Goal: Task Accomplishment & Management: Complete application form

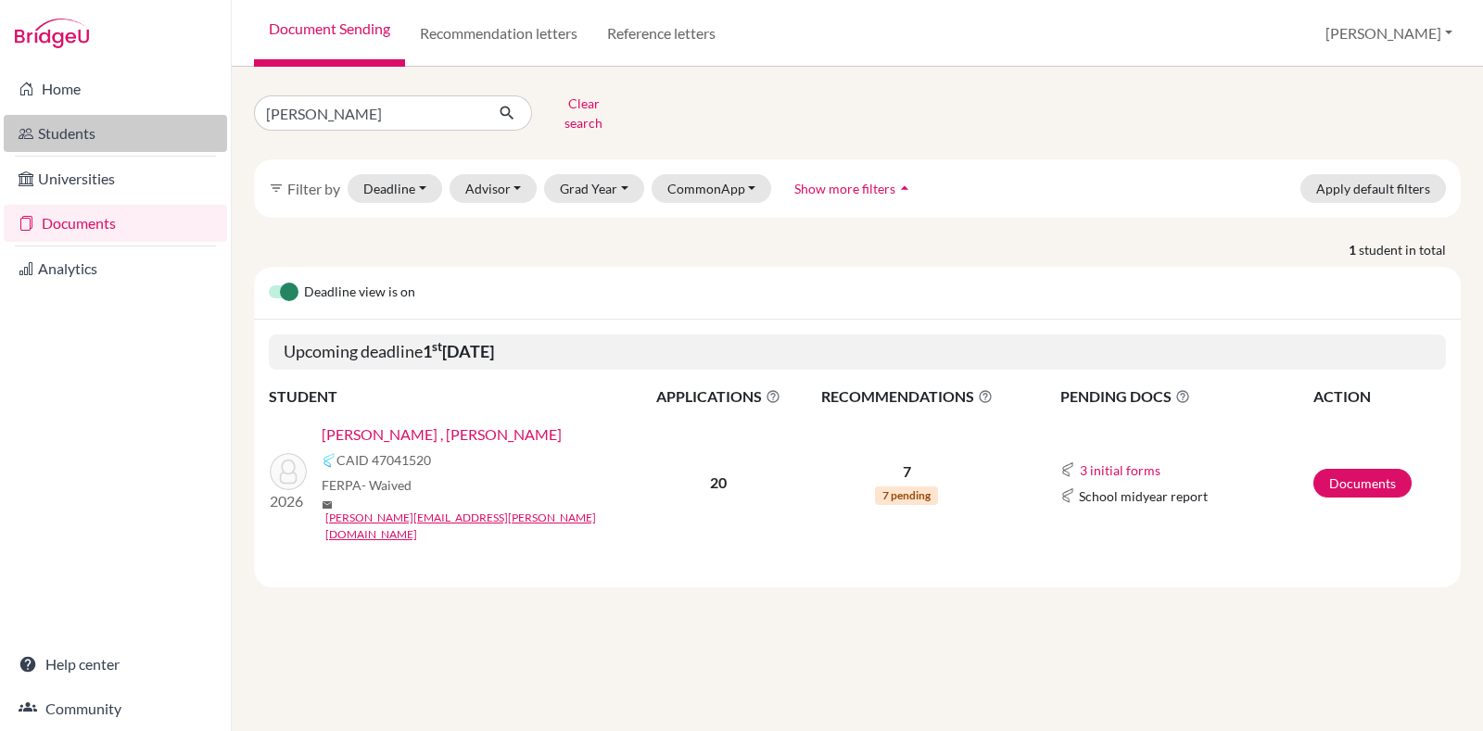
click at [144, 146] on link "Students" at bounding box center [115, 133] width 223 height 37
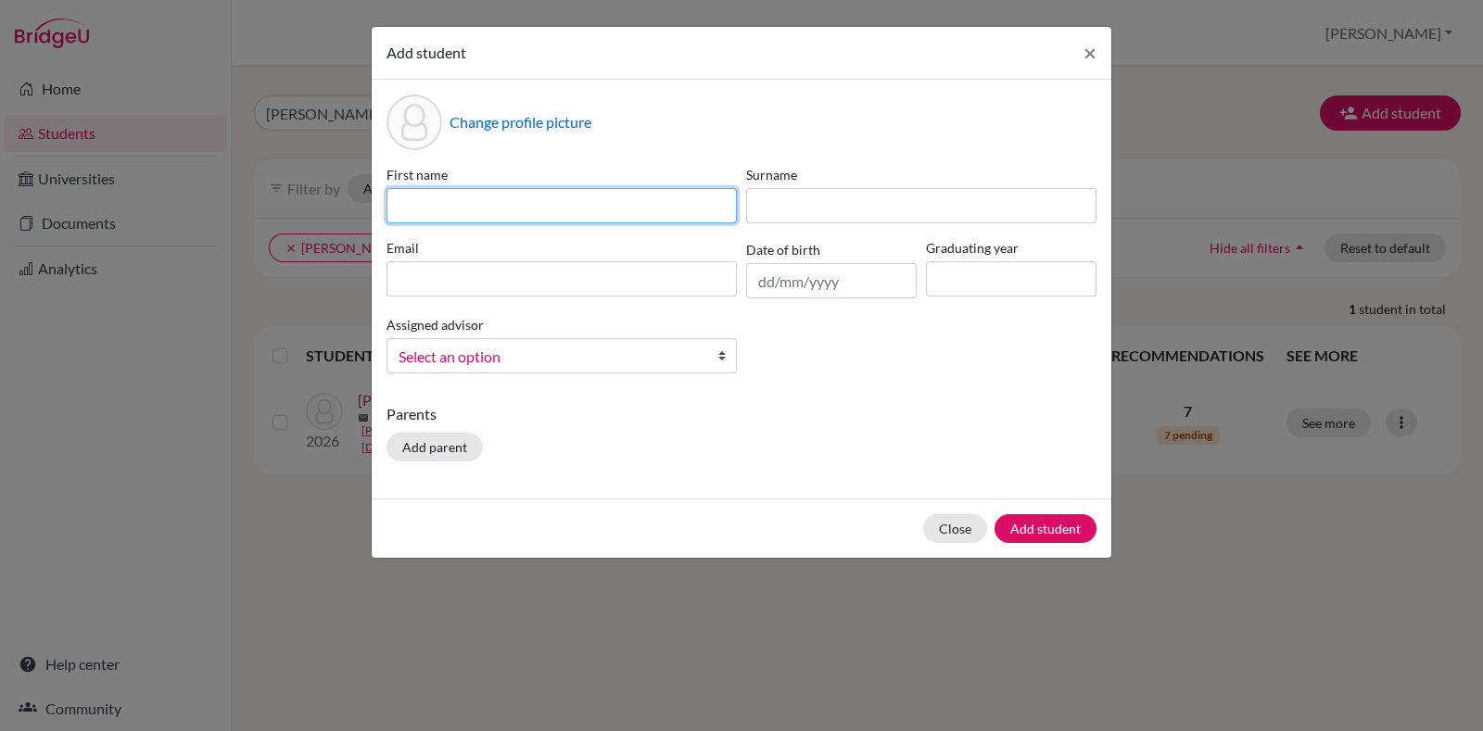
click at [482, 215] on input at bounding box center [561, 205] width 350 height 35
paste input "Shravan Kummaran Ramesh"
click at [565, 197] on input "Shravan Kummaran Ramesh" at bounding box center [561, 205] width 350 height 35
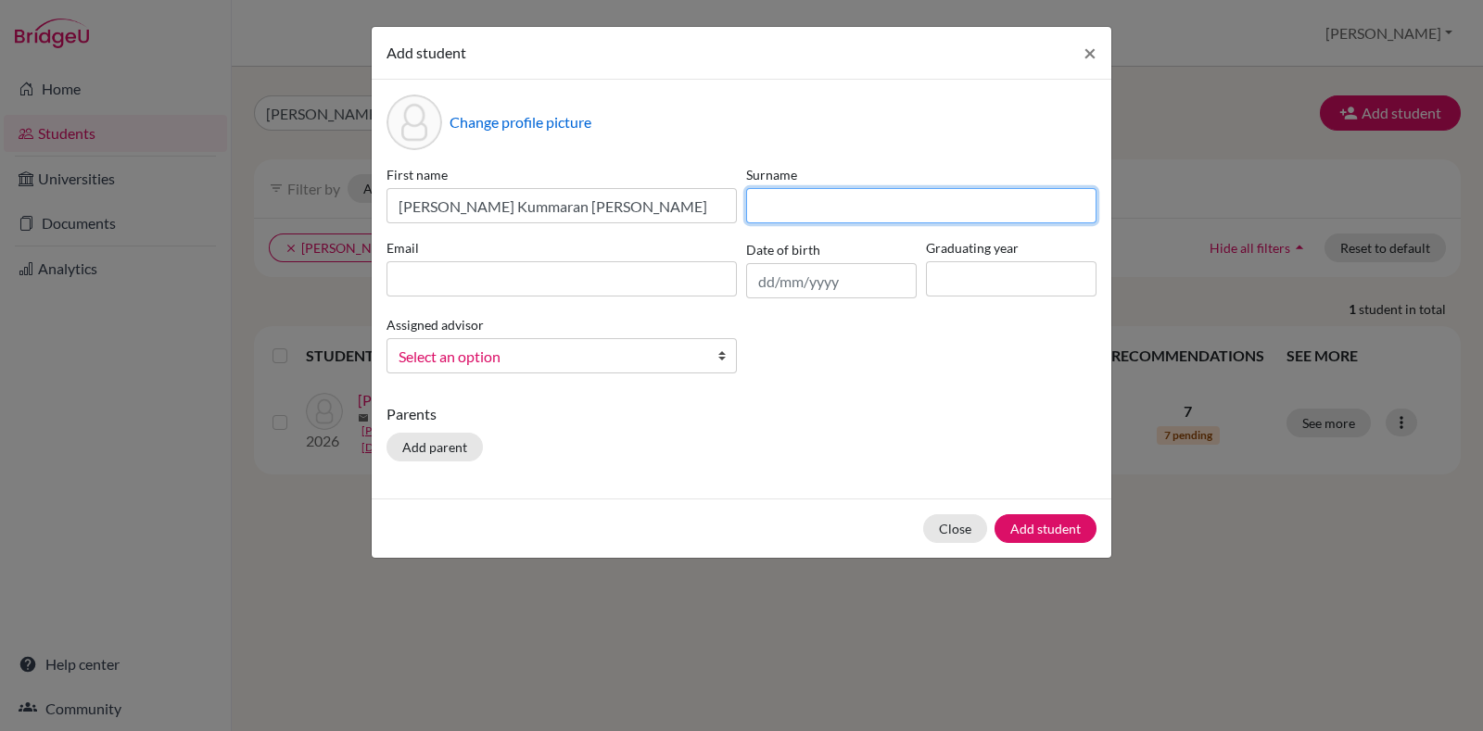
click at [798, 206] on input at bounding box center [921, 205] width 350 height 35
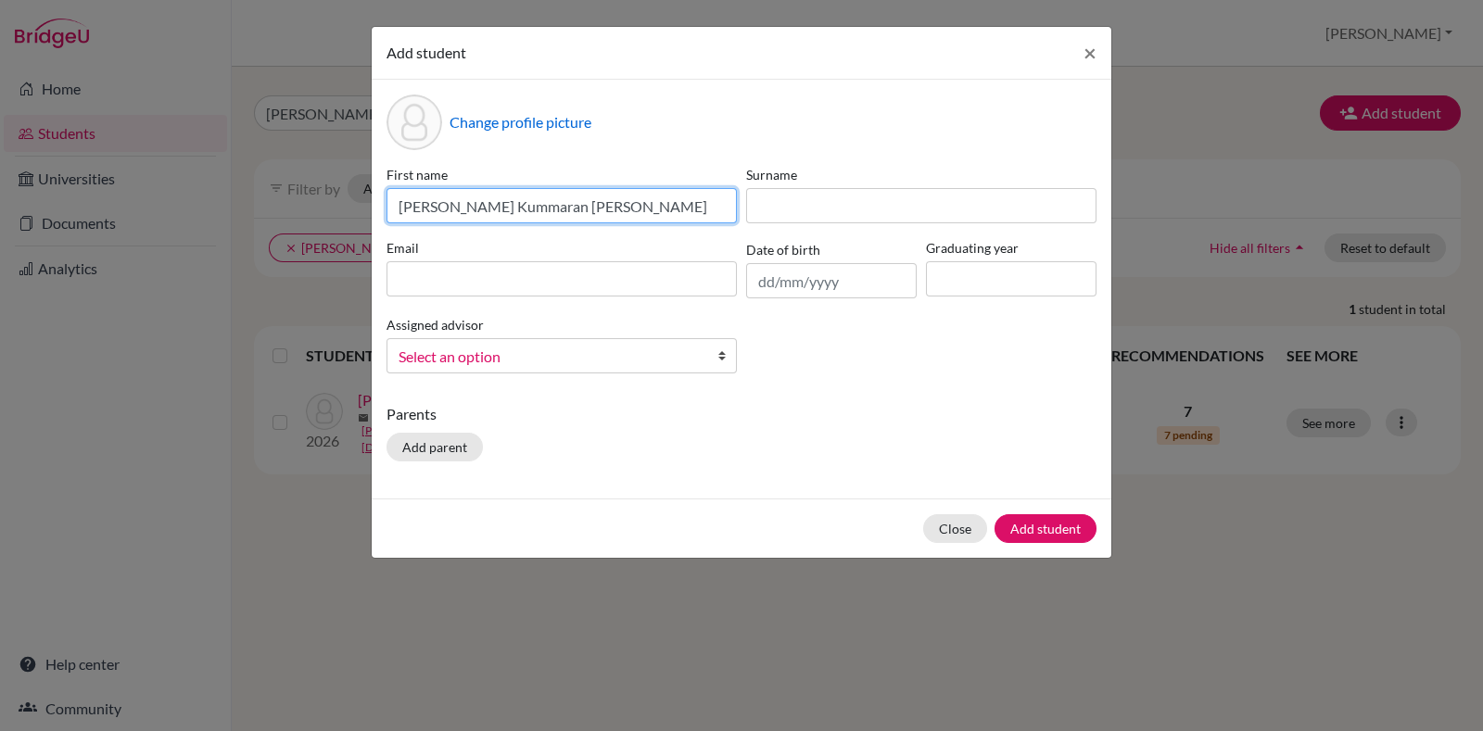
click at [484, 208] on input "Shravan Kummaran Ramesh" at bounding box center [561, 205] width 350 height 35
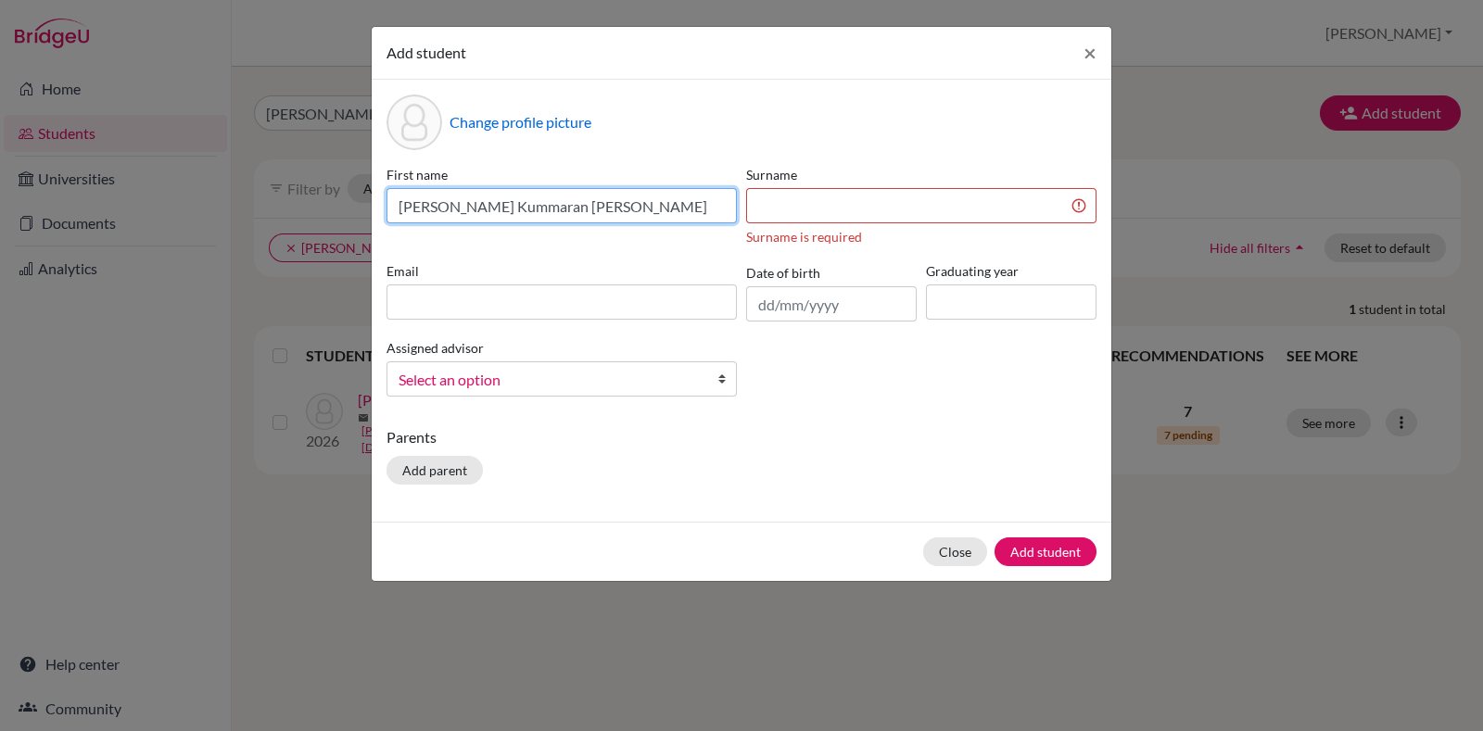
click at [484, 208] on input "Shravan Kummaran Ramesh" at bounding box center [561, 205] width 350 height 35
type input "Shravan Ramesh"
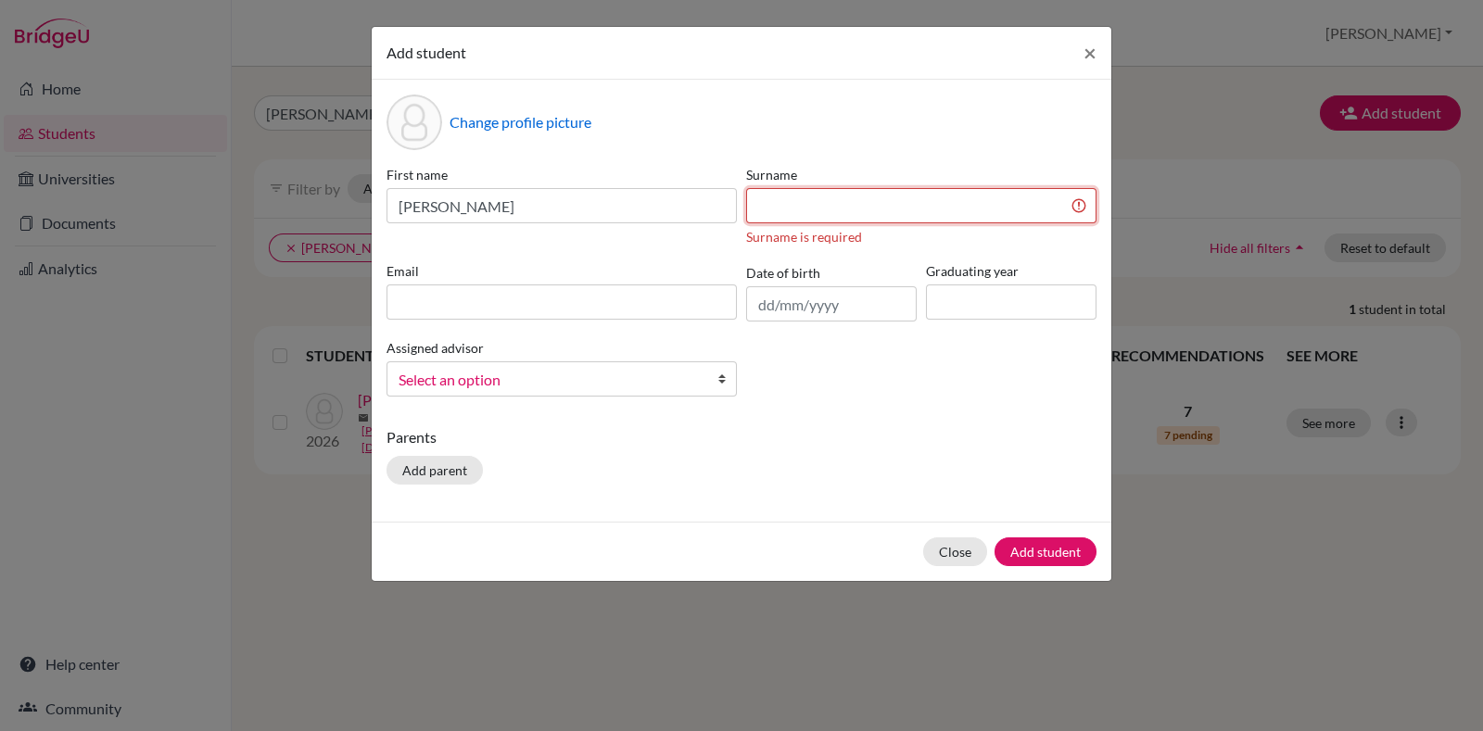
click at [798, 213] on input at bounding box center [921, 205] width 350 height 35
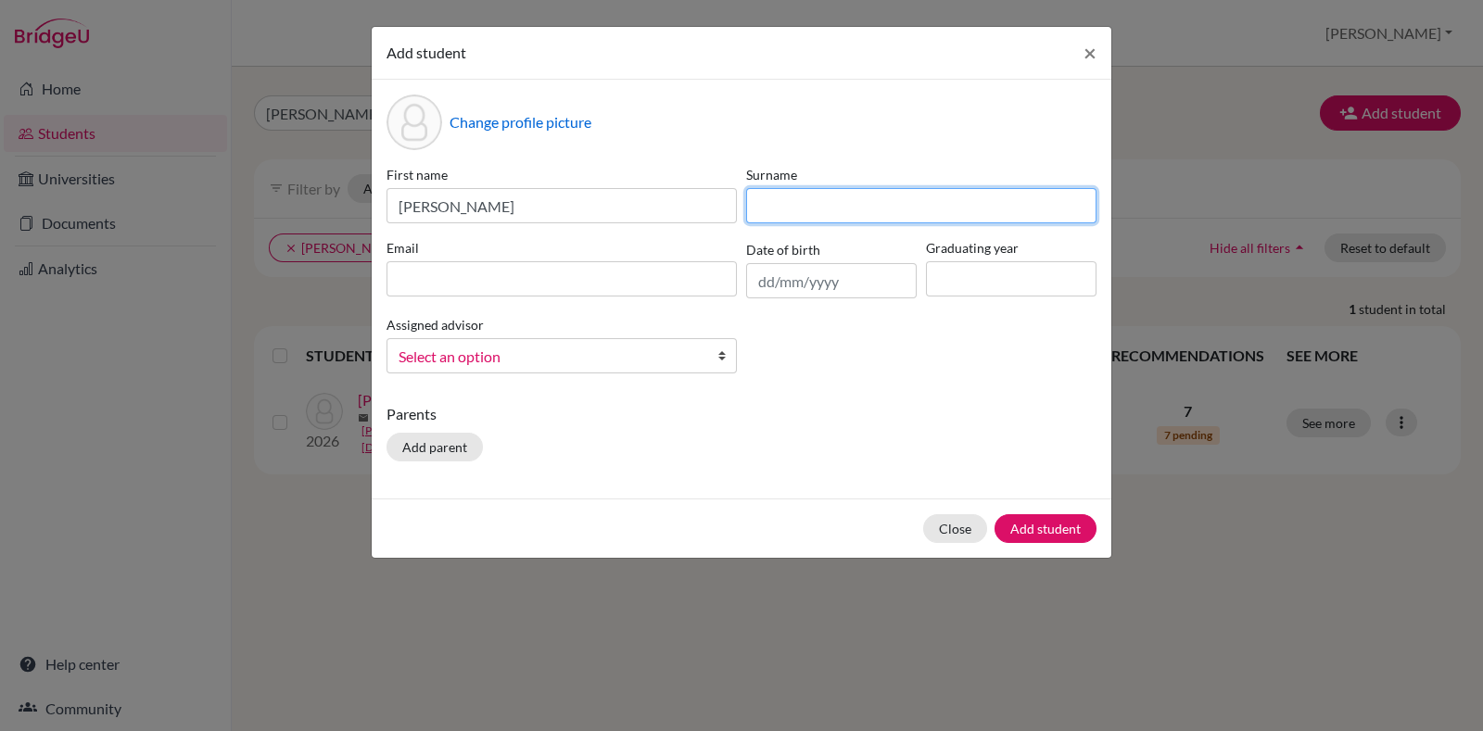
paste input "Kummaran"
type input "Kummaran"
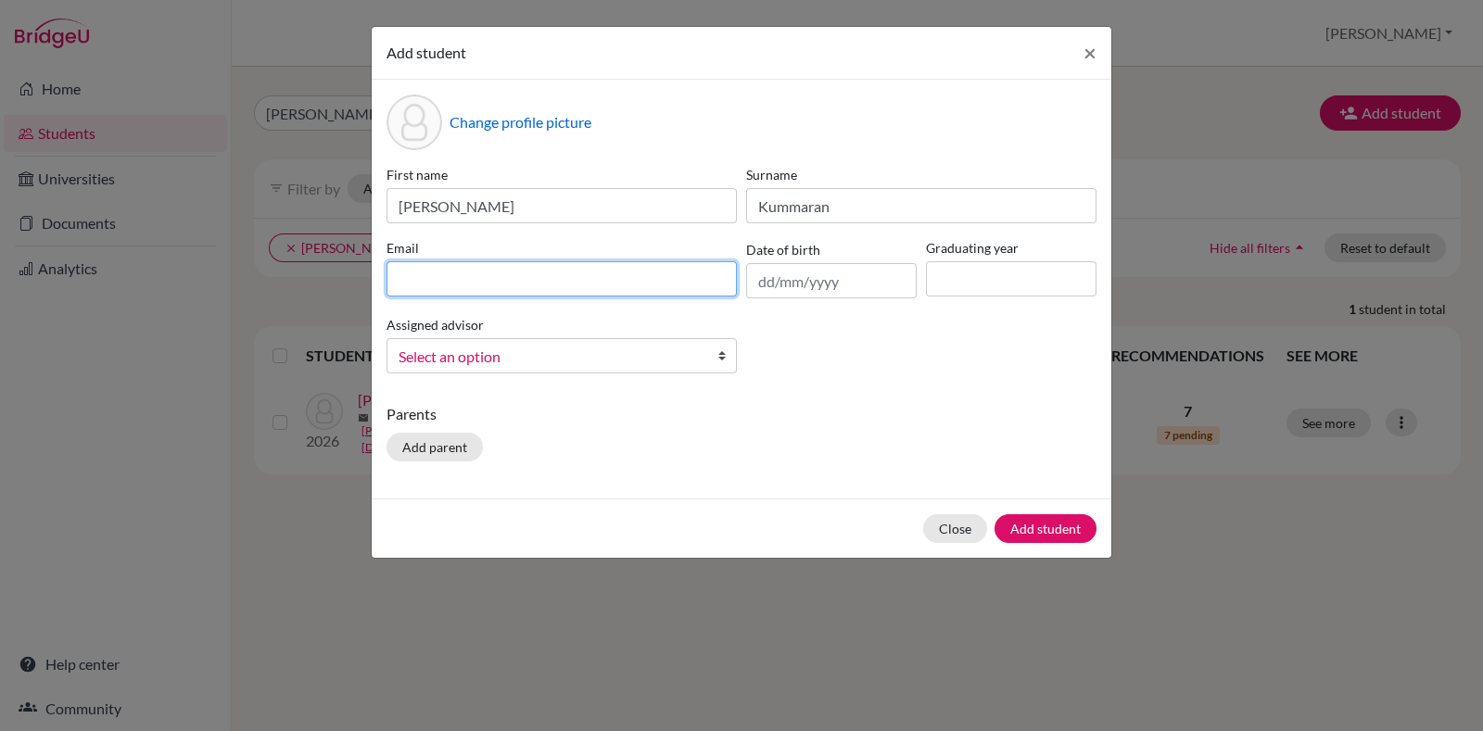
click at [594, 271] on input at bounding box center [561, 278] width 350 height 35
type input "shravan.ramesh@candorschool.net"
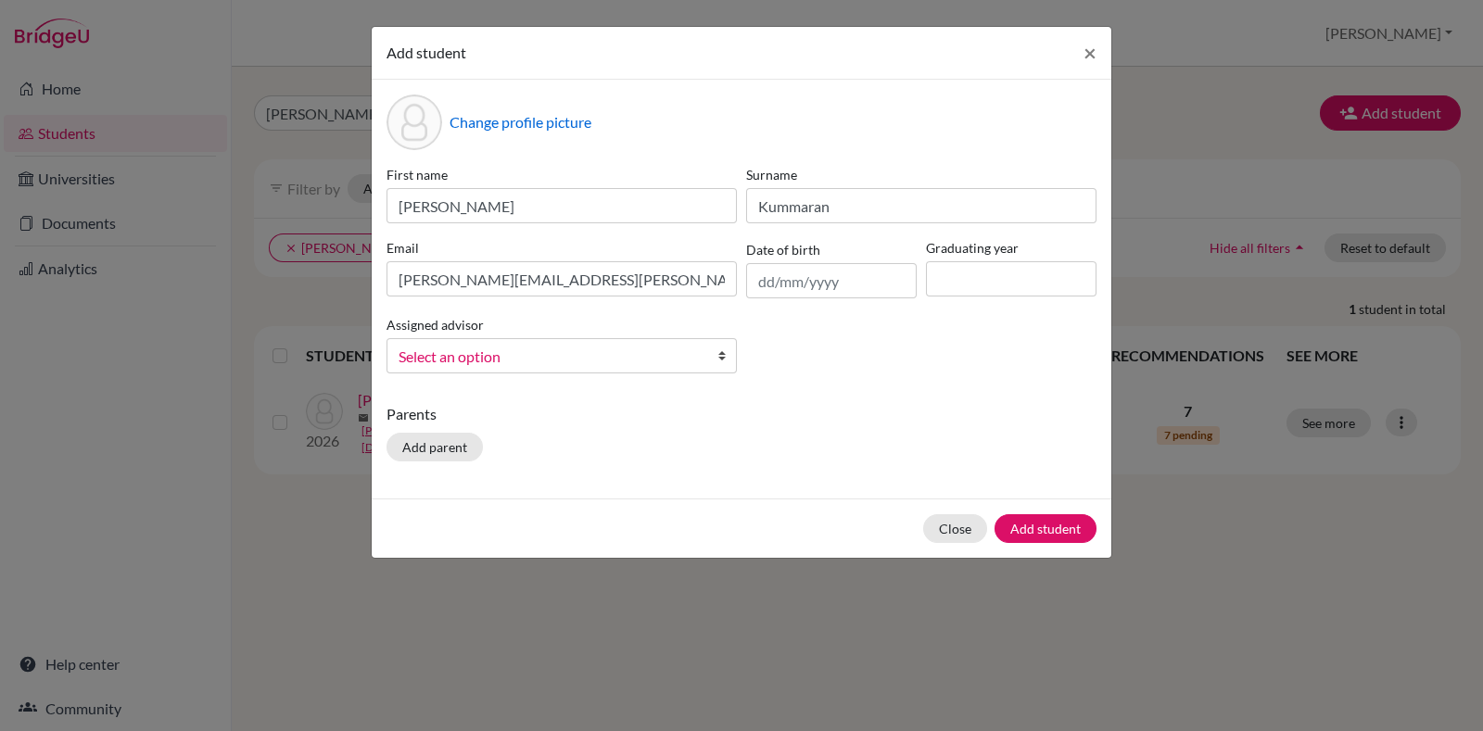
click at [775, 302] on div "First name Shravan Ramesh Surname Kummaran Email shravan.ramesh@candorschool.ne…" at bounding box center [741, 276] width 719 height 223
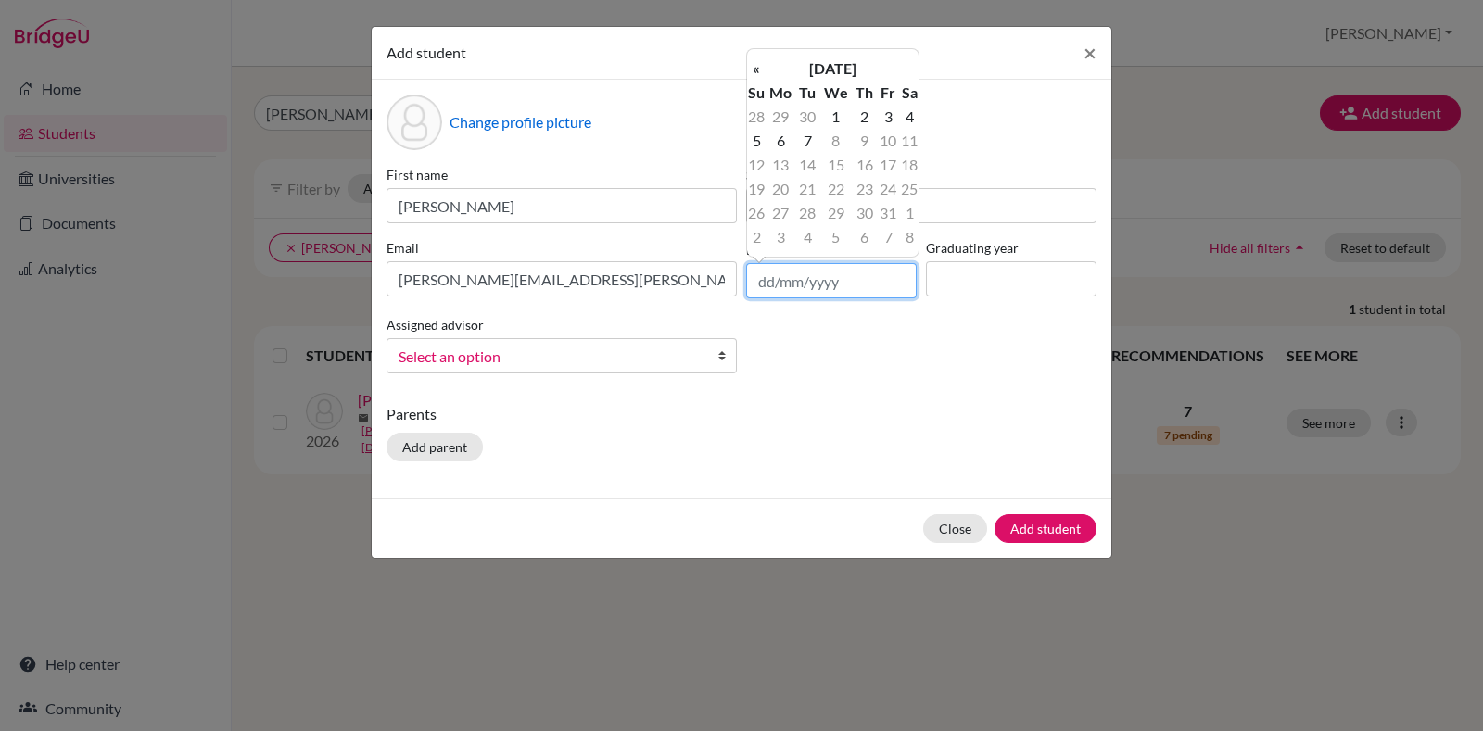
click at [814, 273] on input "text" at bounding box center [831, 280] width 171 height 35
click at [802, 69] on th "October 2025" at bounding box center [832, 69] width 134 height 24
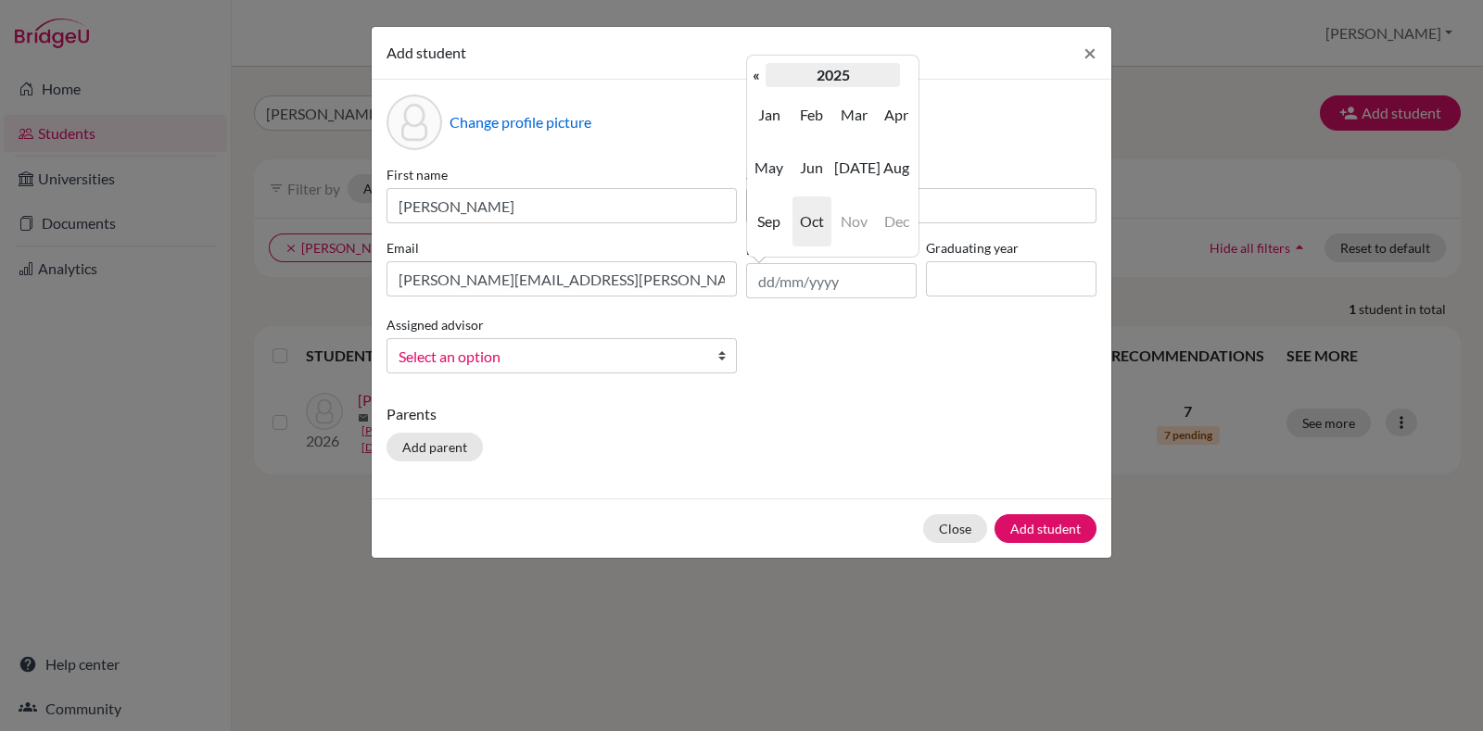
click at [765, 80] on th "2025" at bounding box center [832, 75] width 134 height 24
click at [806, 77] on th "2020-2029" at bounding box center [832, 75] width 134 height 24
click at [806, 77] on th "2000-2090" at bounding box center [832, 75] width 134 height 24
click at [794, 107] on span "2000" at bounding box center [811, 115] width 39 height 50
click at [810, 108] on span "2000" at bounding box center [811, 115] width 39 height 50
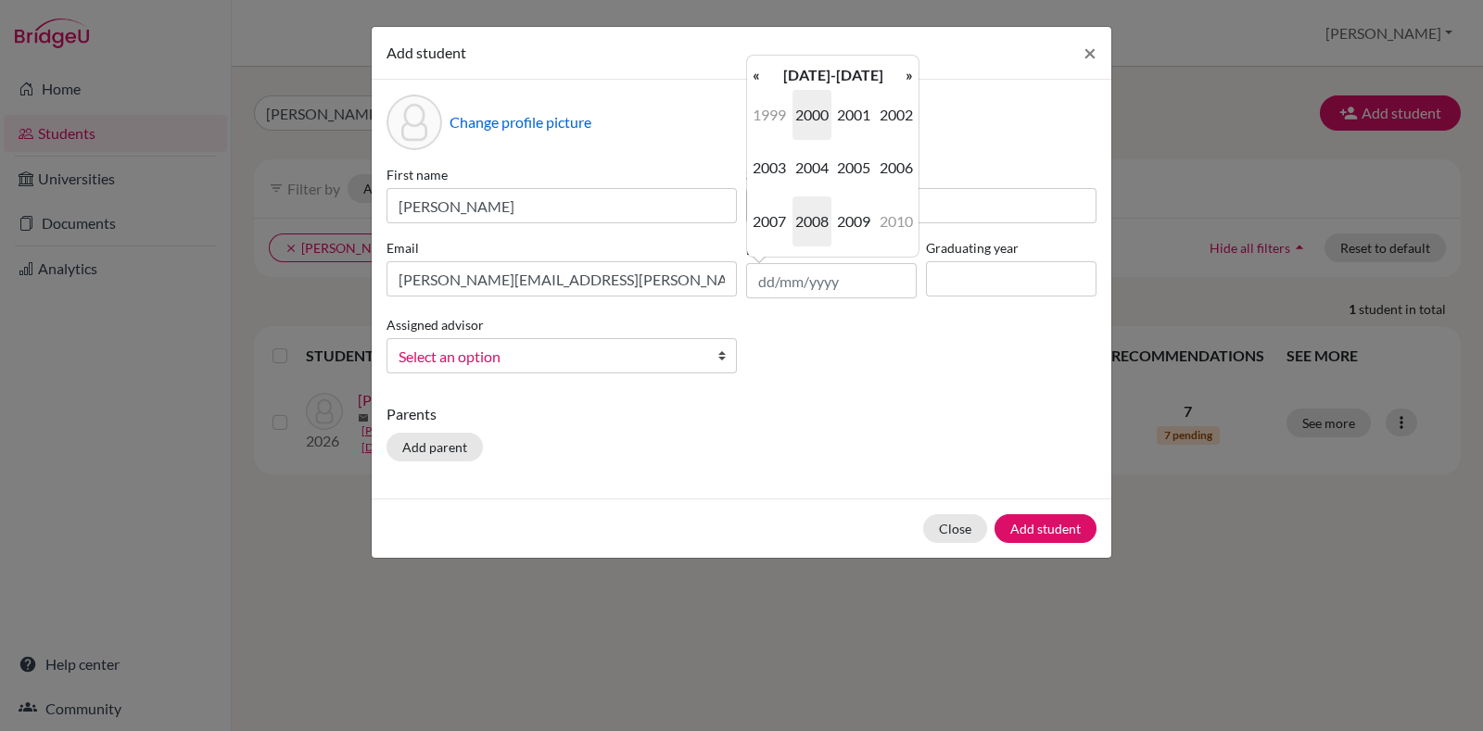
click at [802, 210] on span "2008" at bounding box center [811, 221] width 39 height 50
click at [782, 225] on span "Sep" at bounding box center [769, 221] width 39 height 50
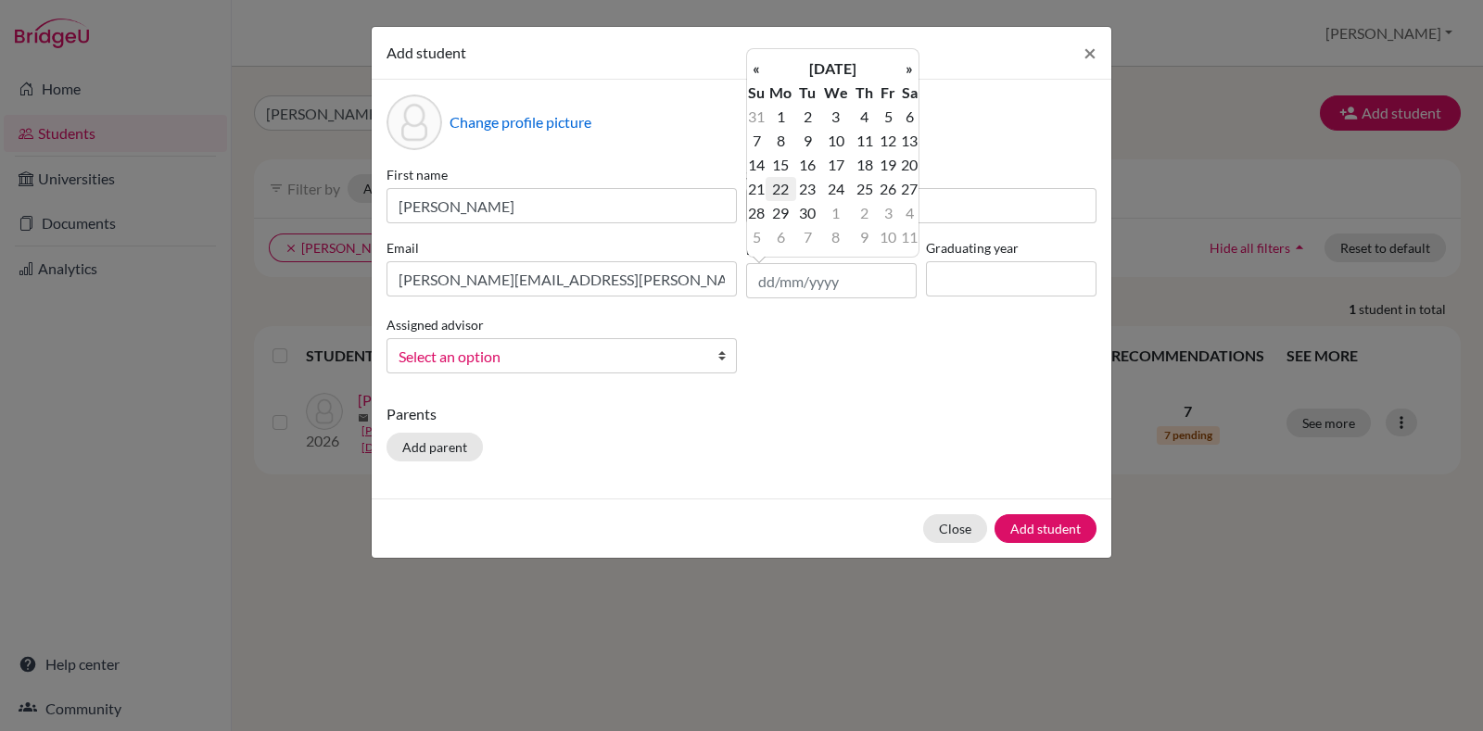
click at [776, 193] on td "22" at bounding box center [780, 189] width 31 height 24
type input "22/09/2008"
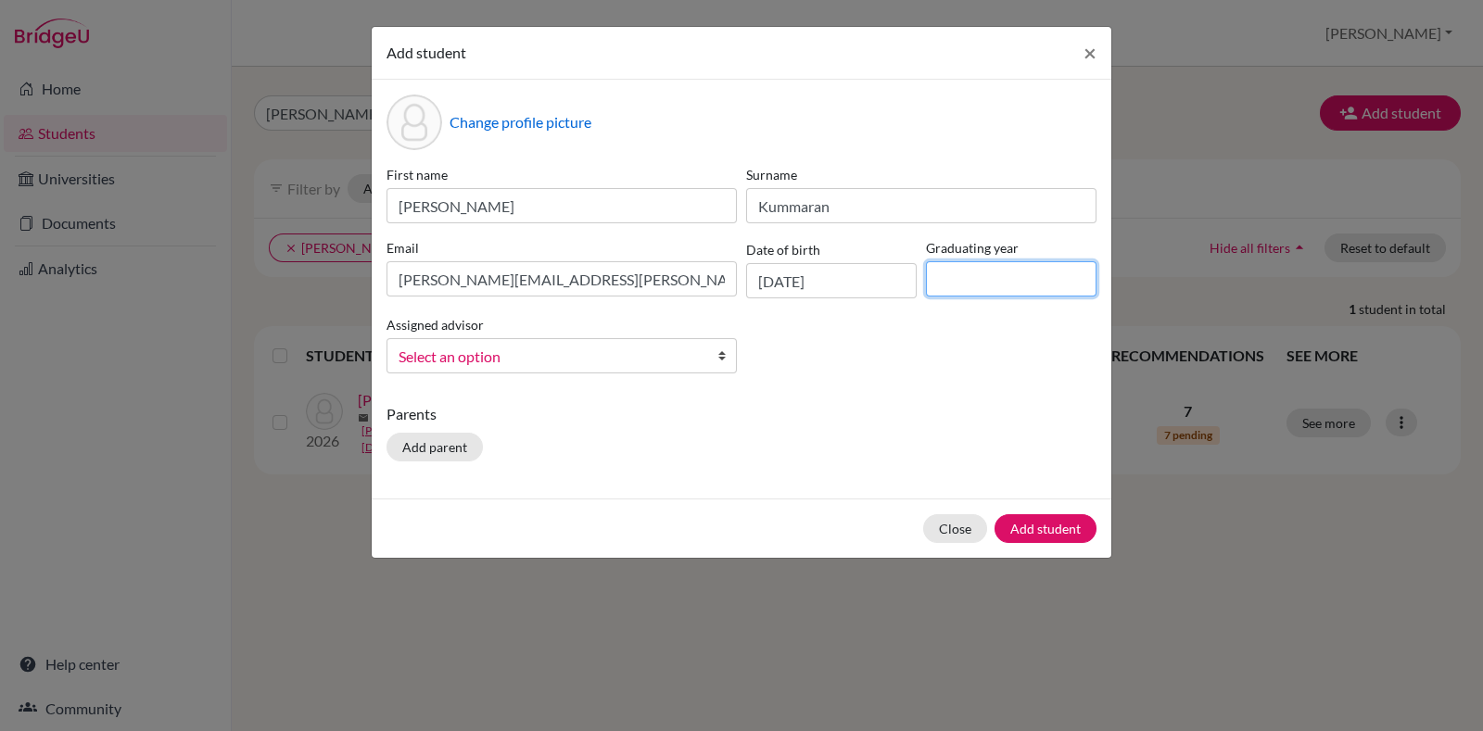
drag, startPoint x: 954, startPoint y: 287, endPoint x: 1078, endPoint y: 335, distance: 132.0
click at [1078, 335] on div "First name Shravan Ramesh Surname Kummaran Email shravan.ramesh@candorschool.ne…" at bounding box center [741, 276] width 719 height 223
type input "2026"
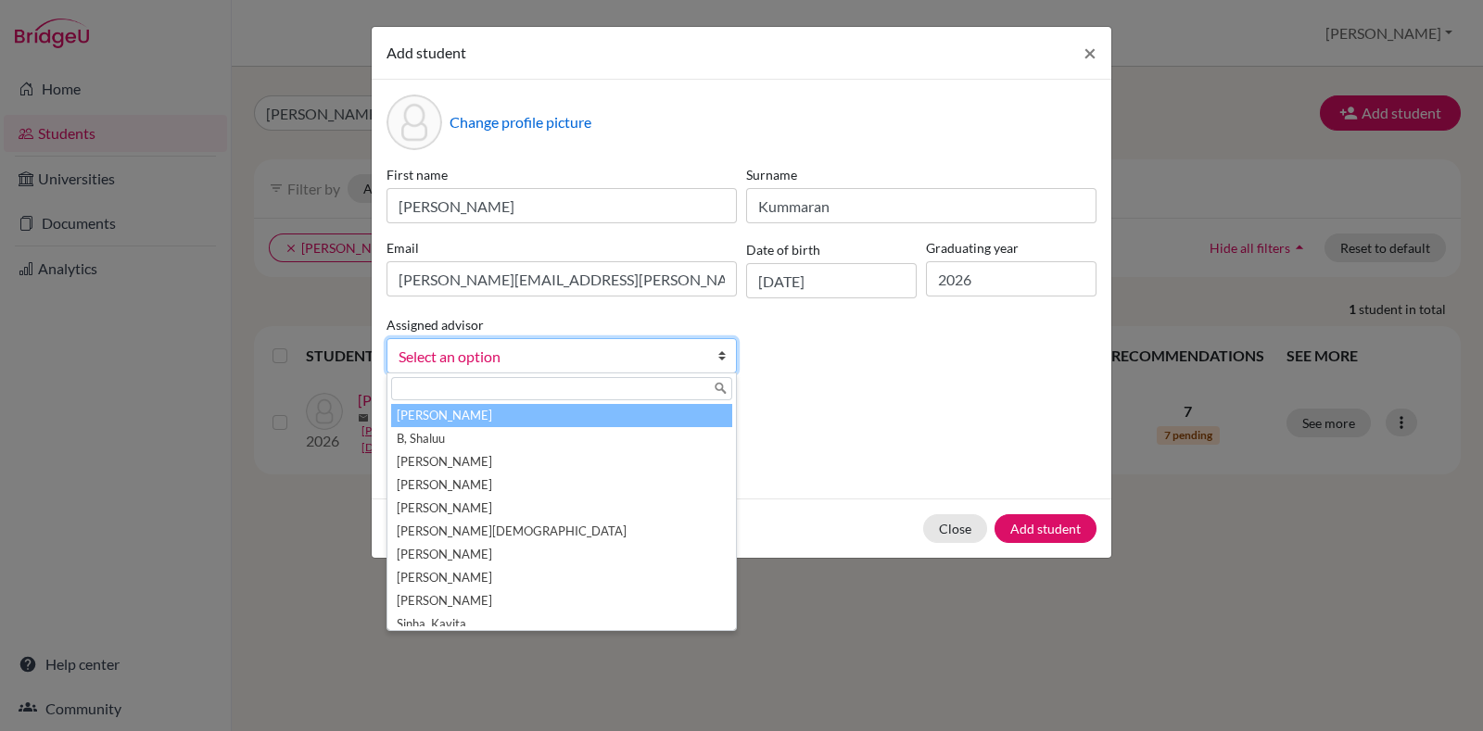
click at [711, 347] on link "Select an option" at bounding box center [561, 355] width 350 height 35
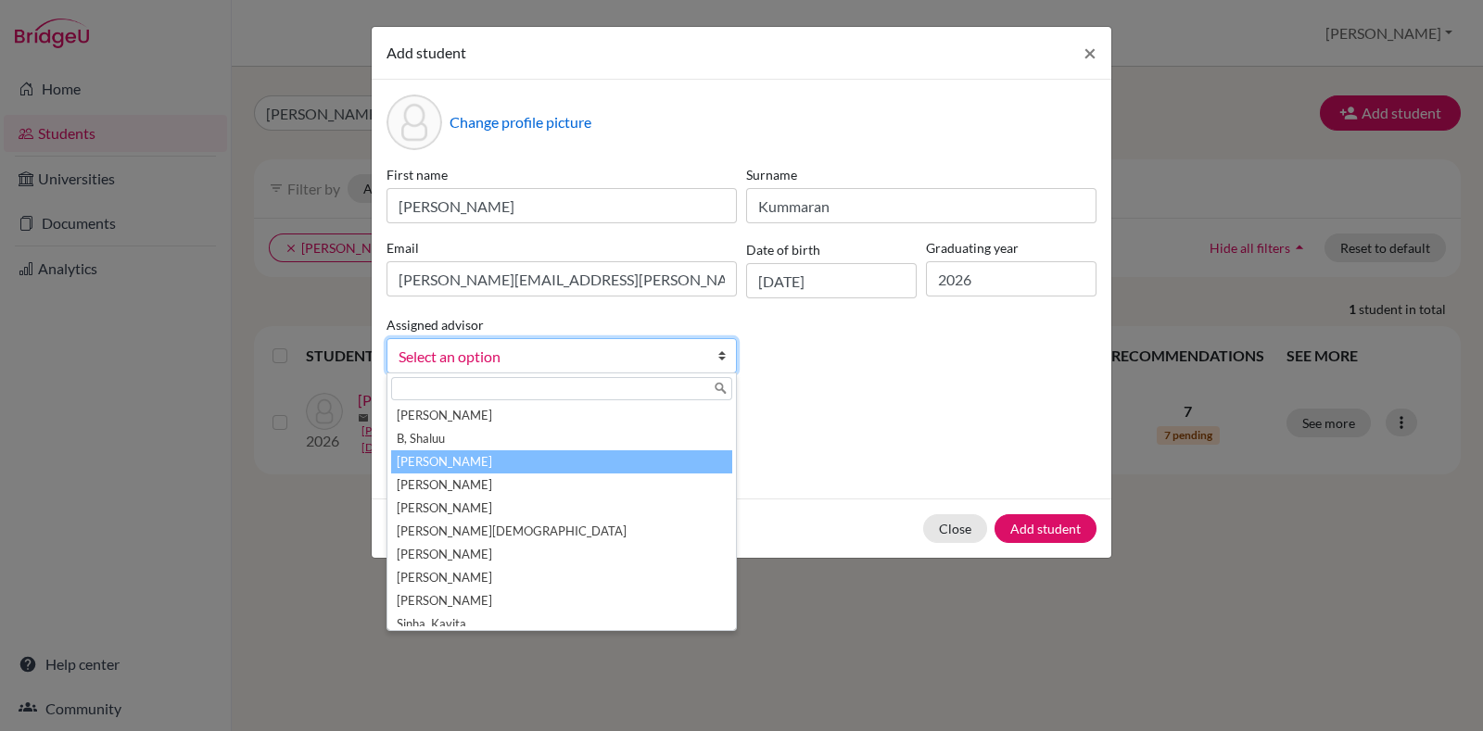
click at [430, 460] on li "[PERSON_NAME]" at bounding box center [561, 461] width 341 height 23
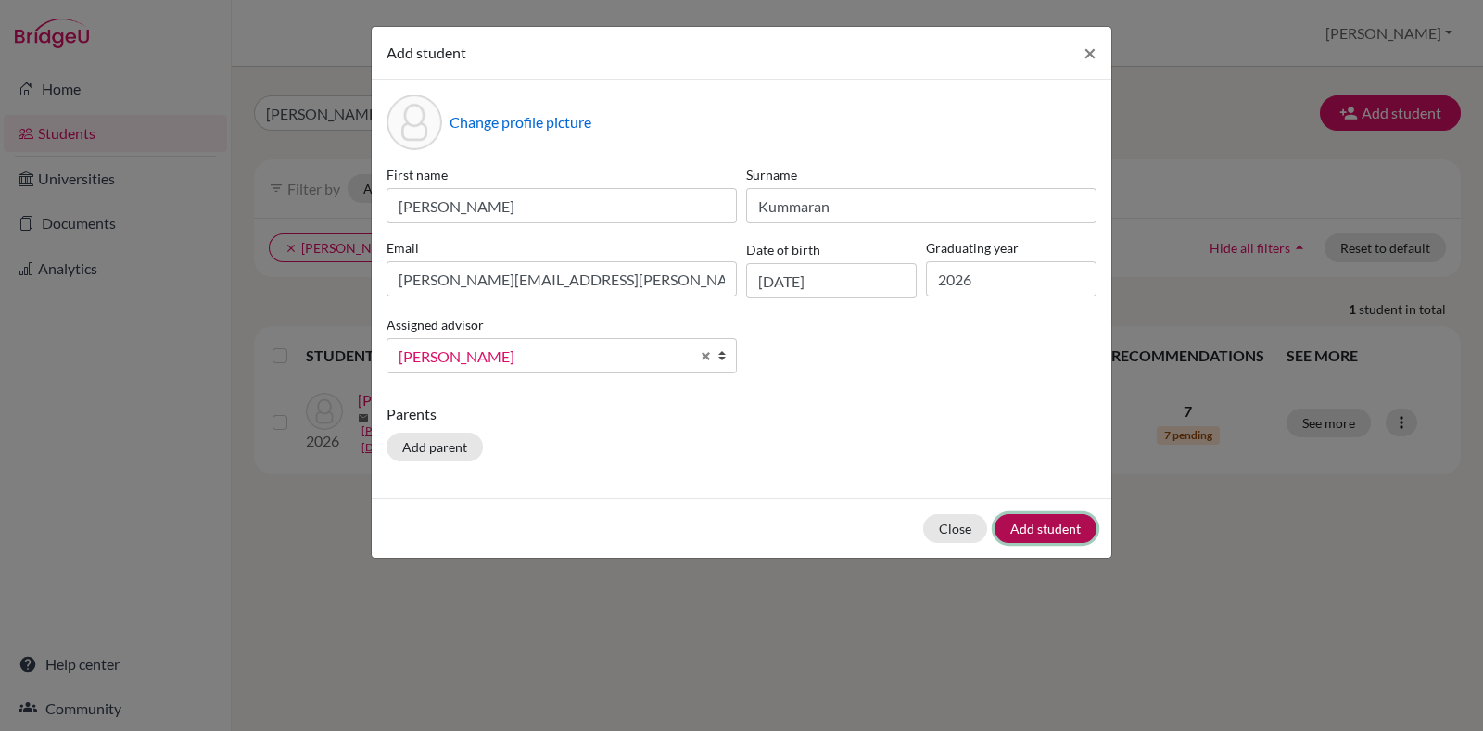
click at [1041, 515] on button "Add student" at bounding box center [1045, 528] width 102 height 29
